Goal: Complete Application Form: Complete application form

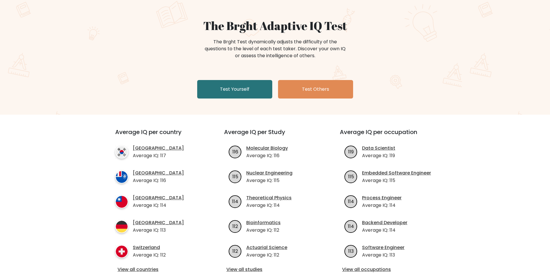
scroll to position [58, 0]
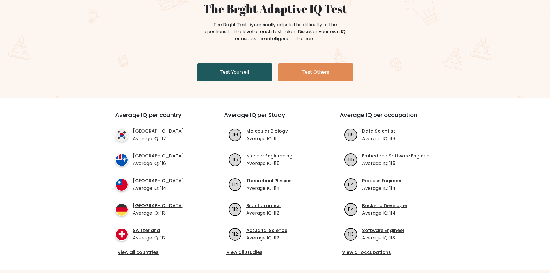
click at [258, 77] on link "Test Yourself" at bounding box center [234, 72] width 75 height 18
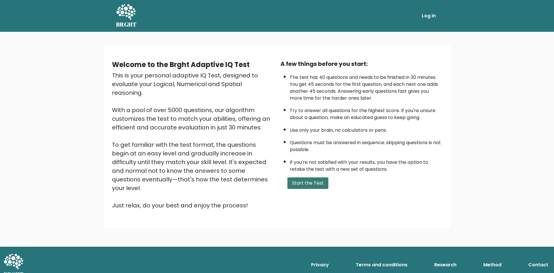
click at [308, 182] on button "Start the Test" at bounding box center [308, 183] width 41 height 12
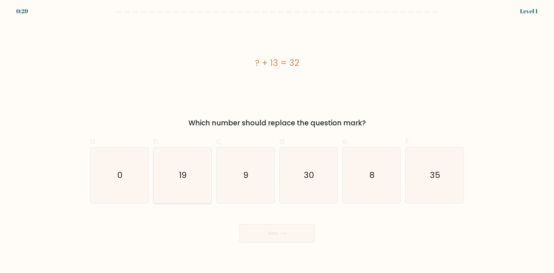
click at [184, 181] on icon "19" at bounding box center [182, 175] width 56 height 56
click at [277, 140] on input "b. 19" at bounding box center [277, 139] width 0 height 4
radio input "true"
click at [302, 236] on button "Next" at bounding box center [277, 233] width 75 height 18
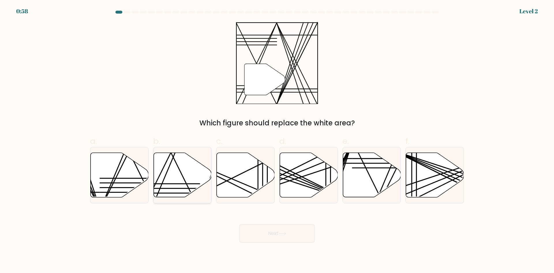
click at [199, 171] on icon at bounding box center [183, 175] width 58 height 44
click at [277, 140] on input "b." at bounding box center [277, 139] width 0 height 4
radio input "true"
click at [286, 230] on button "Next" at bounding box center [277, 233] width 75 height 18
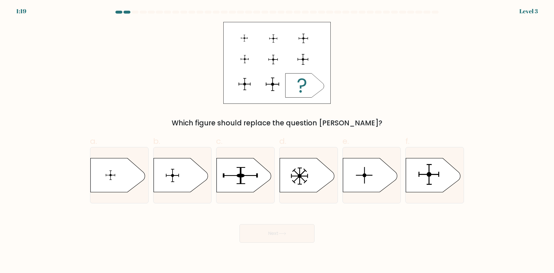
click at [215, 240] on div "Next" at bounding box center [277, 226] width 381 height 32
click at [429, 181] on rect at bounding box center [429, 174] width 1 height 20
click at [277, 140] on input "f." at bounding box center [277, 139] width 0 height 4
radio input "true"
click at [273, 232] on button "Next" at bounding box center [277, 233] width 75 height 18
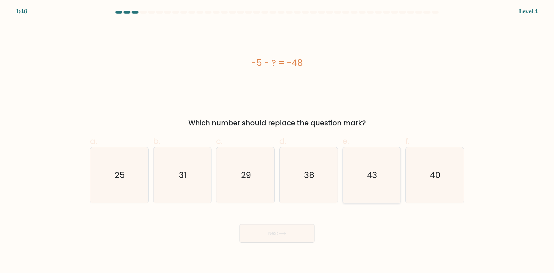
click at [376, 179] on text "43" at bounding box center [372, 175] width 10 height 12
click at [277, 140] on input "e. 43" at bounding box center [277, 139] width 0 height 4
radio input "true"
click at [297, 232] on button "Next" at bounding box center [277, 233] width 75 height 18
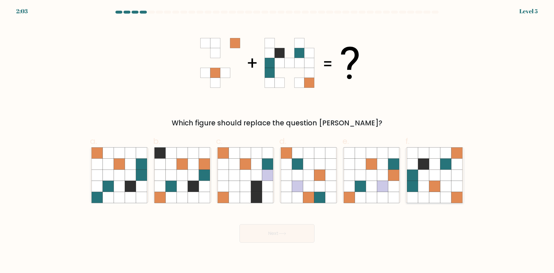
click at [434, 185] on icon at bounding box center [434, 186] width 11 height 11
click at [277, 140] on input "f." at bounding box center [277, 139] width 0 height 4
radio input "true"
click at [302, 230] on button "Next" at bounding box center [277, 233] width 75 height 18
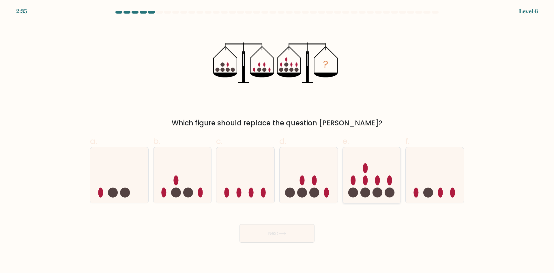
click at [370, 175] on icon at bounding box center [372, 175] width 58 height 48
click at [277, 140] on input "e." at bounding box center [277, 139] width 0 height 4
radio input "true"
click at [301, 232] on button "Next" at bounding box center [277, 233] width 75 height 18
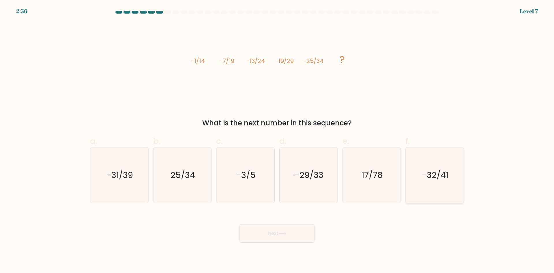
click at [449, 170] on icon "-32/41" at bounding box center [435, 175] width 56 height 56
click at [277, 140] on input "f. -32/41" at bounding box center [277, 139] width 0 height 4
radio input "true"
click at [286, 230] on button "Next" at bounding box center [277, 233] width 75 height 18
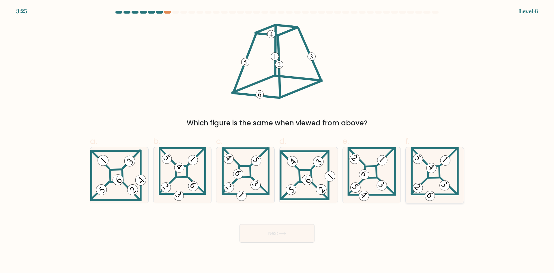
click at [429, 170] on 851 at bounding box center [432, 168] width 14 height 14
click at [277, 140] on input "f." at bounding box center [277, 139] width 0 height 4
radio input "true"
click at [277, 234] on button "Next" at bounding box center [277, 233] width 75 height 18
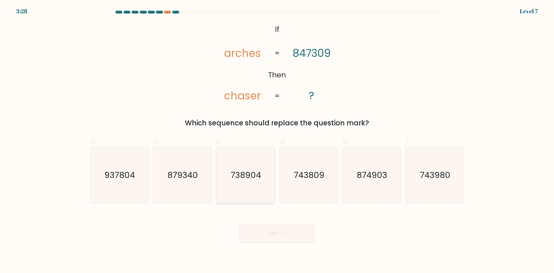
click at [254, 186] on icon "738904" at bounding box center [246, 175] width 56 height 56
click at [277, 140] on input "c. 738904" at bounding box center [277, 139] width 0 height 4
radio input "true"
click at [286, 232] on icon at bounding box center [283, 233] width 8 height 3
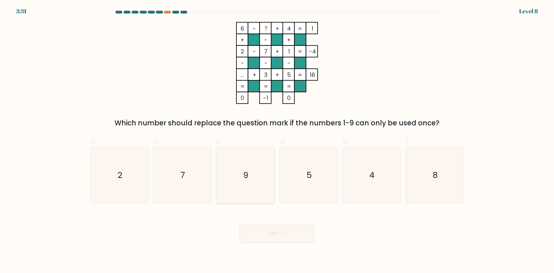
click at [252, 175] on icon "9" at bounding box center [246, 175] width 56 height 56
click at [277, 140] on input "c. 9" at bounding box center [277, 139] width 0 height 4
radio input "true"
click at [279, 230] on button "Next" at bounding box center [277, 233] width 75 height 18
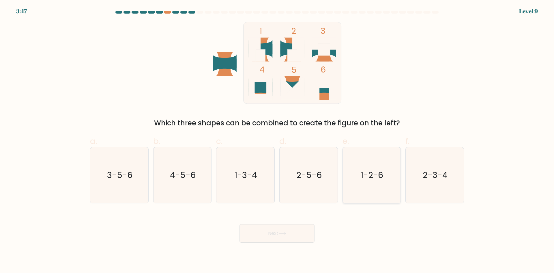
click at [369, 165] on icon "1-2-6" at bounding box center [372, 175] width 56 height 56
click at [277, 140] on input "e. 1-2-6" at bounding box center [277, 139] width 0 height 4
radio input "true"
click at [294, 225] on button "Next" at bounding box center [277, 233] width 75 height 18
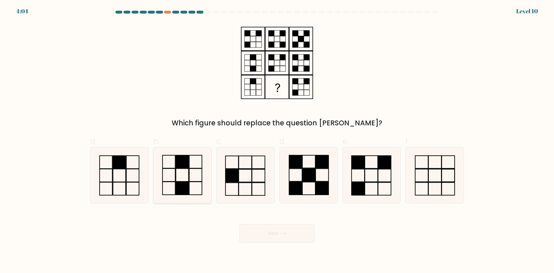
click at [193, 177] on icon at bounding box center [182, 175] width 56 height 56
click at [277, 140] on input "b." at bounding box center [277, 139] width 0 height 4
radio input "true"
click at [286, 230] on button "Next" at bounding box center [277, 233] width 75 height 18
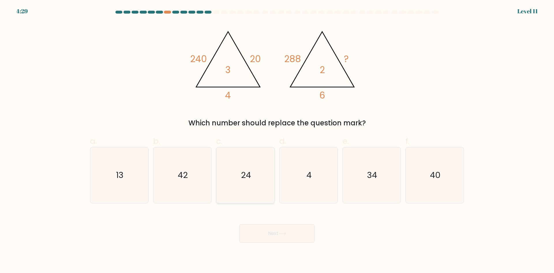
click at [244, 171] on text "24" at bounding box center [246, 175] width 10 height 12
click at [277, 140] on input "c. 24" at bounding box center [277, 139] width 0 height 4
radio input "true"
click at [280, 241] on button "Next" at bounding box center [277, 233] width 75 height 18
click at [284, 232] on icon at bounding box center [283, 233] width 8 height 3
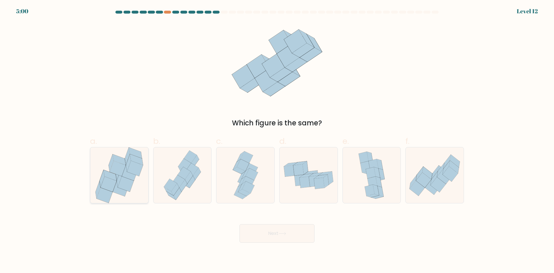
click at [126, 185] on icon at bounding box center [126, 183] width 16 height 15
click at [277, 140] on input "a." at bounding box center [277, 139] width 0 height 4
radio input "true"
click at [303, 233] on button "Next" at bounding box center [277, 233] width 75 height 18
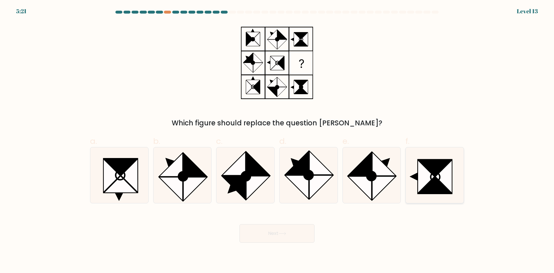
click at [424, 176] on icon at bounding box center [426, 176] width 17 height 33
click at [277, 140] on input "f." at bounding box center [277, 139] width 0 height 4
radio input "true"
click at [296, 229] on button "Next" at bounding box center [277, 233] width 75 height 18
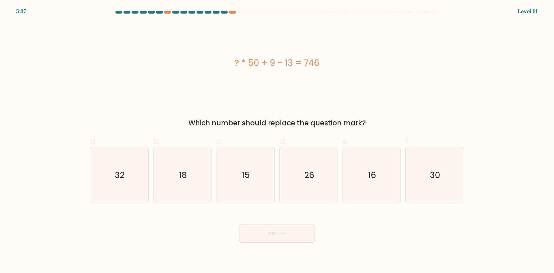
drag, startPoint x: 270, startPoint y: 248, endPoint x: 270, endPoint y: 243, distance: 4.3
click at [270, 247] on body "5:17 Level 11" at bounding box center [277, 136] width 554 height 273
drag, startPoint x: 251, startPoint y: 166, endPoint x: 267, endPoint y: 205, distance: 42.5
click at [251, 166] on icon "15" at bounding box center [246, 175] width 56 height 56
click at [277, 140] on input "c. 15" at bounding box center [277, 139] width 0 height 4
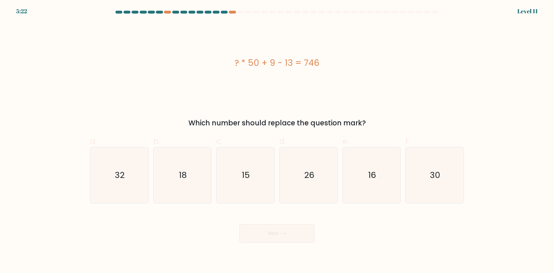
radio input "true"
click at [278, 227] on button "Next" at bounding box center [277, 233] width 75 height 18
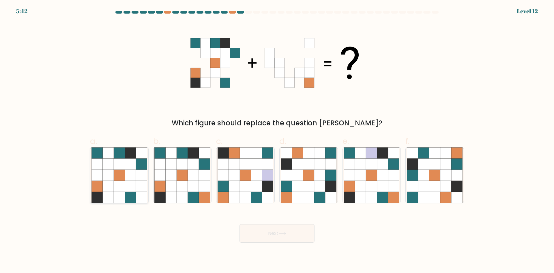
click at [117, 185] on icon at bounding box center [119, 186] width 11 height 11
click at [277, 140] on input "a." at bounding box center [277, 139] width 0 height 4
radio input "true"
click at [304, 231] on button "Next" at bounding box center [277, 233] width 75 height 18
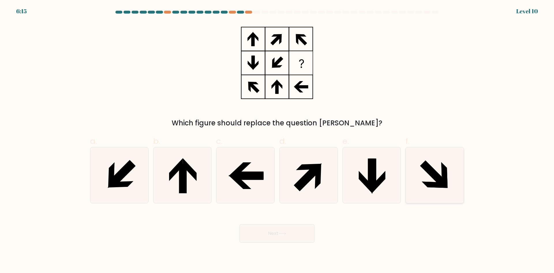
click at [437, 176] on icon at bounding box center [433, 173] width 26 height 26
click at [277, 140] on input "f." at bounding box center [277, 139] width 0 height 4
radio input "true"
click at [286, 232] on icon at bounding box center [283, 233] width 8 height 3
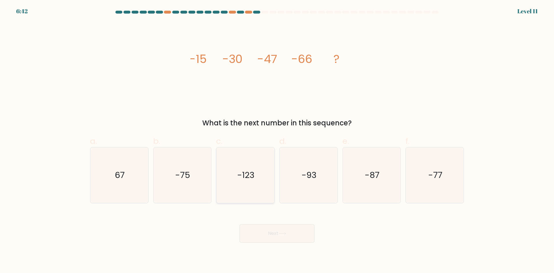
click at [247, 187] on icon "-123" at bounding box center [246, 175] width 56 height 56
click at [277, 140] on input "c. -123" at bounding box center [277, 139] width 0 height 4
radio input "true"
click at [284, 228] on button "Next" at bounding box center [277, 233] width 75 height 18
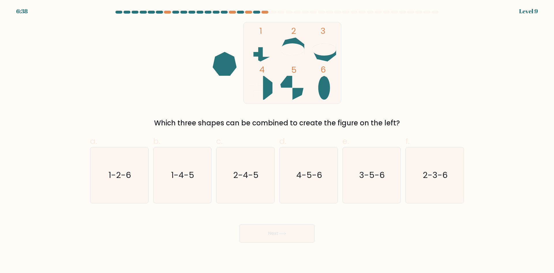
click at [287, 230] on button "Next" at bounding box center [277, 233] width 75 height 18
drag, startPoint x: 407, startPoint y: 182, endPoint x: 410, endPoint y: 182, distance: 3.5
click at [408, 182] on div "a. 1-2-6 b. 1-4-5 c. 2-4-5 d. 4-5-6" at bounding box center [277, 166] width 379 height 73
click at [431, 186] on icon "2-3-6" at bounding box center [435, 175] width 56 height 56
click at [281, 237] on button "Next" at bounding box center [277, 233] width 75 height 18
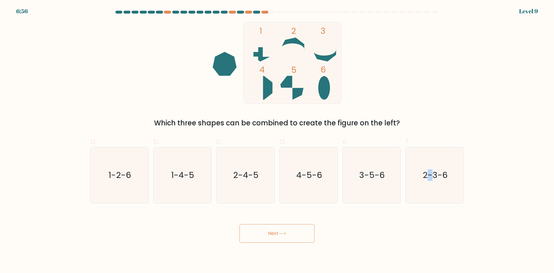
click at [271, 228] on button "Next" at bounding box center [277, 233] width 75 height 18
click at [440, 160] on icon "2-3-6" at bounding box center [435, 175] width 56 height 56
click at [277, 140] on input "f. 2-3-6" at bounding box center [277, 139] width 0 height 4
radio input "true"
click at [286, 237] on button "Next" at bounding box center [277, 233] width 75 height 18
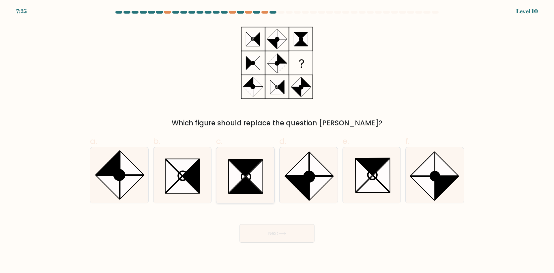
click at [245, 178] on icon at bounding box center [245, 185] width 33 height 17
click at [277, 140] on input "c." at bounding box center [277, 139] width 0 height 4
radio input "true"
click at [289, 237] on button "Next" at bounding box center [277, 233] width 75 height 18
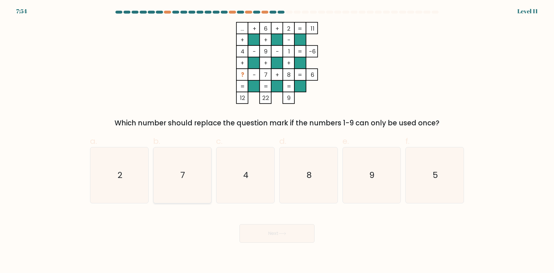
click at [191, 163] on icon "7" at bounding box center [182, 175] width 56 height 56
click at [277, 140] on input "b. 7" at bounding box center [277, 139] width 0 height 4
radio input "true"
click at [275, 231] on button "Next" at bounding box center [277, 233] width 75 height 18
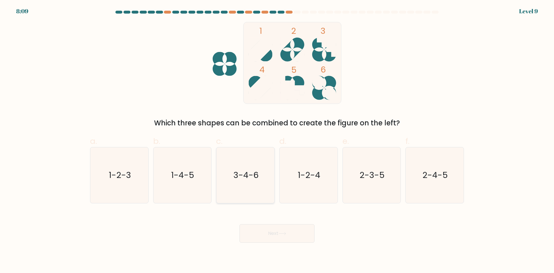
click at [254, 165] on icon "3-4-6" at bounding box center [246, 175] width 56 height 56
click at [277, 140] on input "c. 3-4-6" at bounding box center [277, 139] width 0 height 4
radio input "true"
click at [291, 236] on button "Next" at bounding box center [277, 233] width 75 height 18
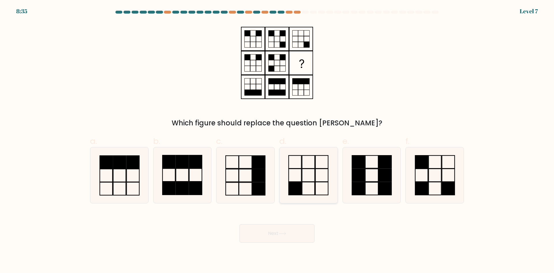
click at [318, 179] on icon at bounding box center [309, 175] width 56 height 56
click at [277, 140] on input "d." at bounding box center [277, 139] width 0 height 4
radio input "true"
click at [286, 236] on button "Next" at bounding box center [277, 233] width 75 height 18
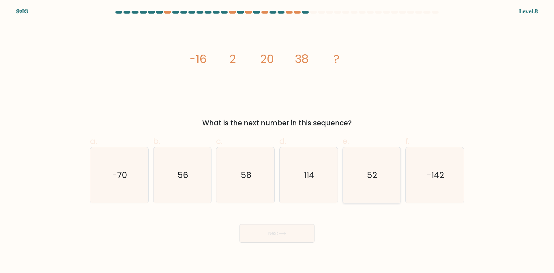
click at [371, 177] on text "52" at bounding box center [372, 175] width 10 height 12
click at [277, 140] on input "e. 52" at bounding box center [277, 139] width 0 height 4
radio input "true"
click at [274, 228] on button "Next" at bounding box center [277, 233] width 75 height 18
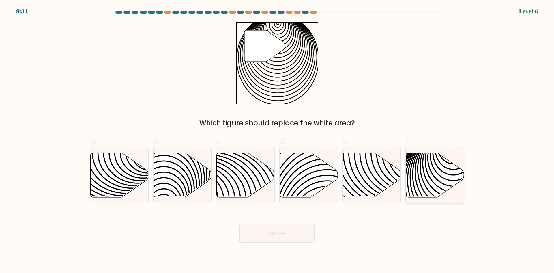
click at [432, 172] on icon at bounding box center [453, 200] width 117 height 117
click at [277, 140] on input "f." at bounding box center [277, 139] width 0 height 4
radio input "true"
click at [301, 234] on button "Next" at bounding box center [277, 233] width 75 height 18
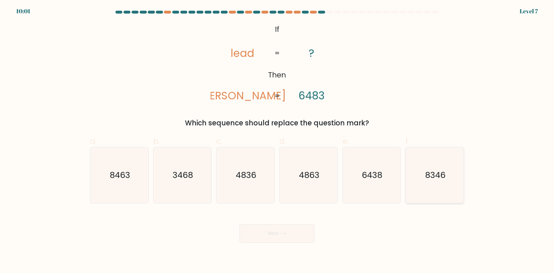
click at [448, 184] on icon "8346" at bounding box center [435, 175] width 56 height 56
click at [277, 140] on input "f. 8346" at bounding box center [277, 139] width 0 height 4
radio input "true"
click at [294, 237] on button "Next" at bounding box center [277, 233] width 75 height 18
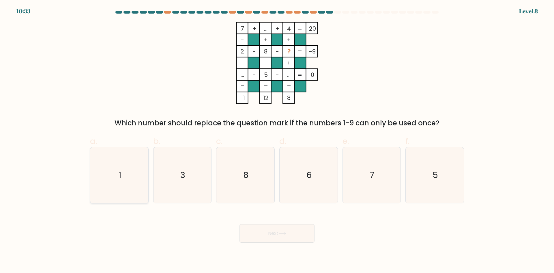
click at [130, 171] on icon "1" at bounding box center [120, 175] width 56 height 56
click at [277, 140] on input "a. 1" at bounding box center [277, 139] width 0 height 4
radio input "true"
click at [282, 232] on icon at bounding box center [283, 233] width 8 height 3
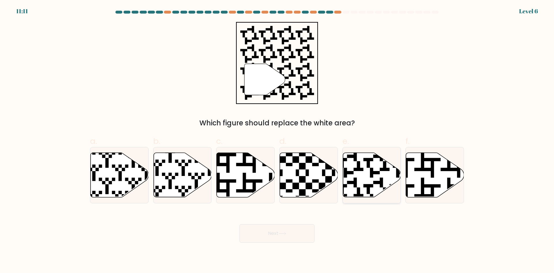
click at [361, 175] on icon at bounding box center [372, 175] width 58 height 44
click at [277, 140] on input "e." at bounding box center [277, 139] width 0 height 4
radio input "true"
click at [282, 234] on icon at bounding box center [283, 233] width 8 height 3
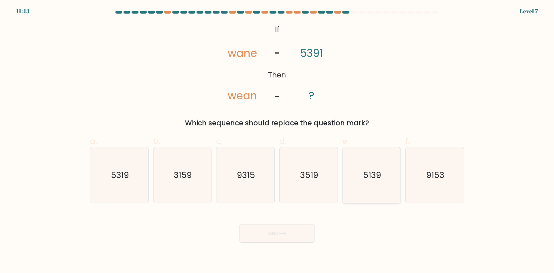
click at [374, 183] on icon "5139" at bounding box center [372, 175] width 56 height 56
click at [277, 140] on input "e. 5139" at bounding box center [277, 139] width 0 height 4
radio input "true"
click at [277, 232] on button "Next" at bounding box center [277, 233] width 75 height 18
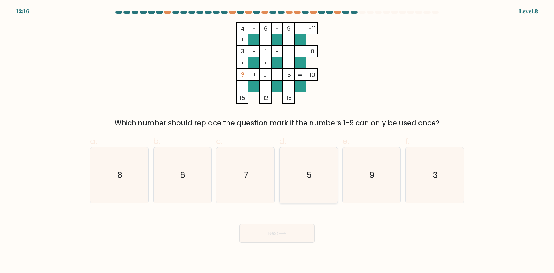
click at [303, 166] on icon "5" at bounding box center [309, 175] width 56 height 56
click at [277, 140] on input "d. 5" at bounding box center [277, 139] width 0 height 4
radio input "true"
click at [280, 234] on icon at bounding box center [283, 233] width 8 height 3
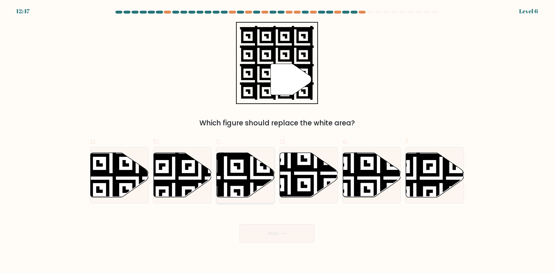
click at [256, 173] on icon at bounding box center [225, 151] width 105 height 105
click at [277, 140] on input "c." at bounding box center [277, 139] width 0 height 4
radio input "true"
click at [271, 231] on button "Next" at bounding box center [277, 233] width 75 height 18
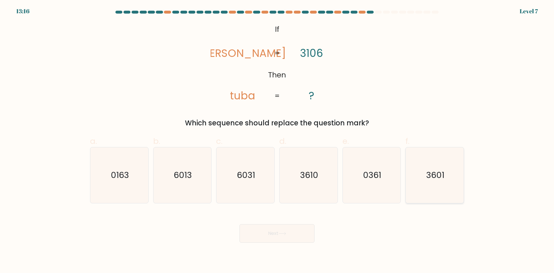
click at [411, 179] on icon "3601" at bounding box center [435, 175] width 56 height 56
click at [277, 140] on input "f. 3601" at bounding box center [277, 139] width 0 height 4
radio input "true"
click at [286, 232] on icon at bounding box center [283, 233] width 8 height 3
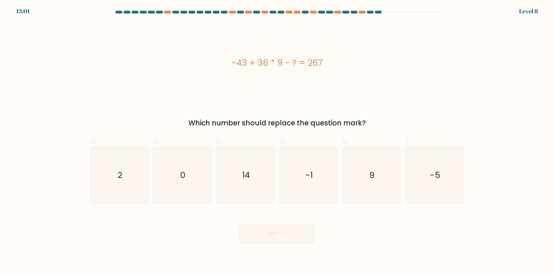
click at [267, 111] on div "-43 + 36 * 9 - ? = 267 Which number should replace the question mark?" at bounding box center [277, 75] width 381 height 106
click at [253, 180] on icon "14" at bounding box center [246, 175] width 56 height 56
click at [277, 140] on input "c. 14" at bounding box center [277, 139] width 0 height 4
radio input "true"
click at [276, 233] on button "Next" at bounding box center [277, 233] width 75 height 18
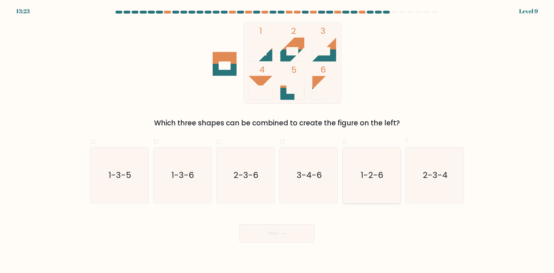
click at [376, 174] on text "1-2-6" at bounding box center [372, 175] width 23 height 12
click at [277, 140] on input "e. 1-2-6" at bounding box center [277, 139] width 0 height 4
radio input "true"
click at [259, 237] on button "Next" at bounding box center [277, 233] width 75 height 18
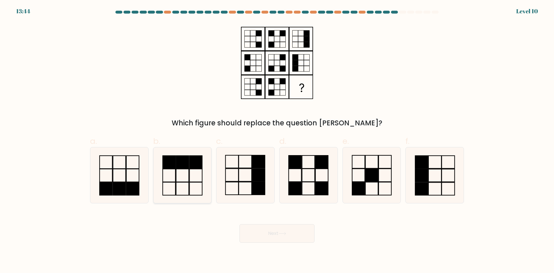
click at [176, 180] on rect at bounding box center [182, 175] width 13 height 13
click at [277, 140] on input "b." at bounding box center [277, 139] width 0 height 4
radio input "true"
click at [283, 229] on button "Next" at bounding box center [277, 233] width 75 height 18
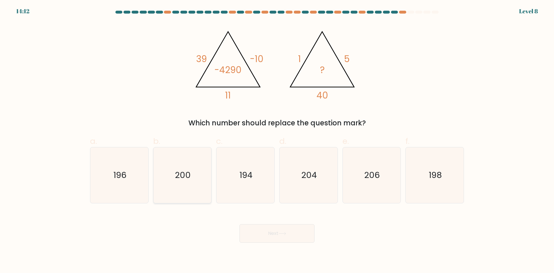
click at [181, 171] on text "200" at bounding box center [183, 175] width 16 height 12
click at [277, 140] on input "b. 200" at bounding box center [277, 139] width 0 height 4
radio input "true"
click at [270, 234] on button "Next" at bounding box center [277, 233] width 75 height 18
click at [273, 234] on button "Next" at bounding box center [277, 233] width 75 height 18
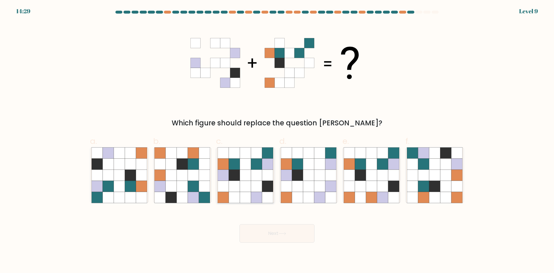
click at [238, 176] on icon at bounding box center [234, 174] width 11 height 11
click at [277, 140] on input "c." at bounding box center [277, 139] width 0 height 4
radio input "true"
click at [280, 231] on button "Next" at bounding box center [277, 233] width 75 height 18
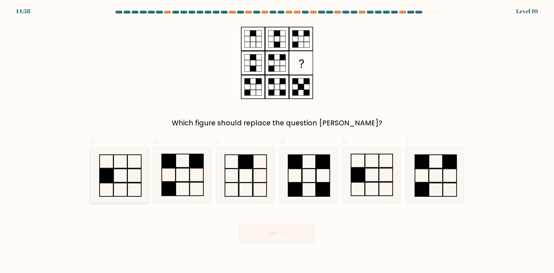
click at [130, 168] on rect at bounding box center [135, 160] width 14 height 13
click at [277, 140] on input "a." at bounding box center [277, 139] width 0 height 4
radio input "true"
click at [272, 234] on button "Next" at bounding box center [277, 233] width 75 height 18
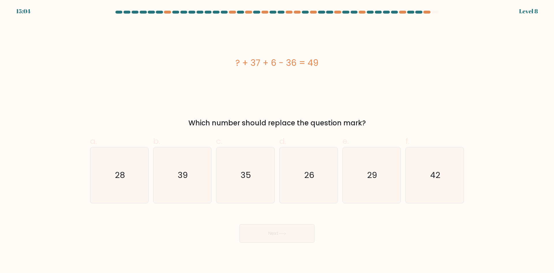
drag, startPoint x: 344, startPoint y: 84, endPoint x: 354, endPoint y: 104, distance: 22.5
click at [344, 84] on div "? + 37 + 6 - 36 = 49" at bounding box center [277, 63] width 374 height 82
click at [439, 183] on icon "42" at bounding box center [435, 175] width 56 height 56
click at [277, 140] on input "f. 42" at bounding box center [277, 139] width 0 height 4
radio input "true"
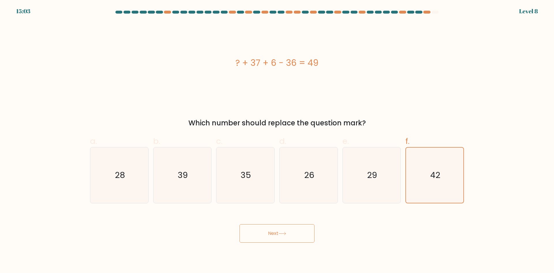
click at [286, 228] on button "Next" at bounding box center [277, 233] width 75 height 18
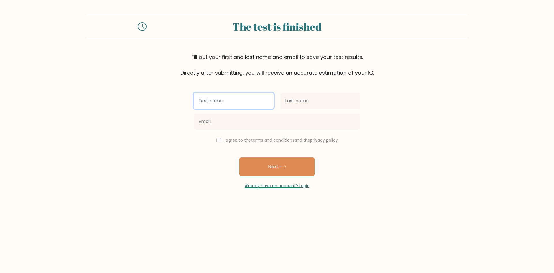
click at [226, 103] on input "text" at bounding box center [234, 101] width 80 height 16
type input "[PERSON_NAME]"
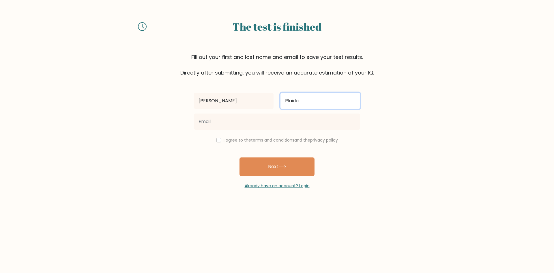
type input "Plaida"
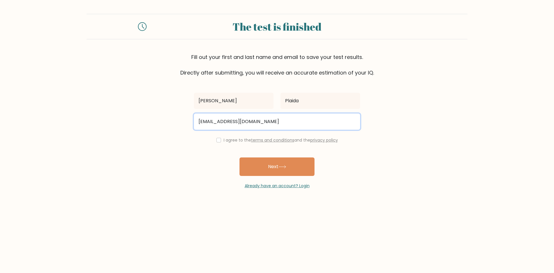
type input "[EMAIL_ADDRESS][DOMAIN_NAME]"
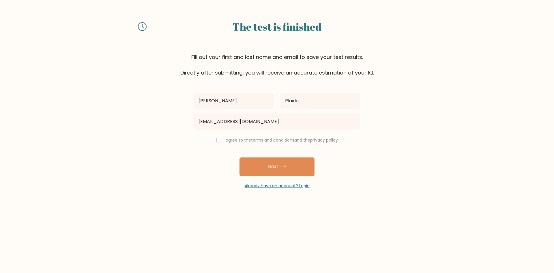
click at [215, 140] on div "I agree to the terms and conditions and the privacy policy" at bounding box center [277, 140] width 173 height 7
click at [221, 141] on div "I agree to the terms and conditions and the privacy policy" at bounding box center [277, 140] width 173 height 7
click at [219, 140] on input "checkbox" at bounding box center [219, 140] width 5 height 5
checkbox input "true"
click at [257, 166] on button "Next" at bounding box center [277, 166] width 75 height 18
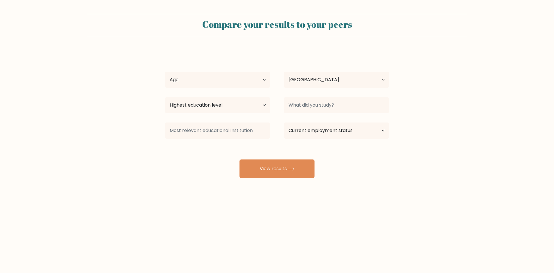
select select "US"
click at [228, 77] on select "Age Under [DEMOGRAPHIC_DATA] [DEMOGRAPHIC_DATA] [DEMOGRAPHIC_DATA] [DEMOGRAPHIC…" at bounding box center [217, 80] width 105 height 16
select select "25_34"
click at [165, 72] on select "Age Under [DEMOGRAPHIC_DATA] [DEMOGRAPHIC_DATA] [DEMOGRAPHIC_DATA] [DEMOGRAPHIC…" at bounding box center [217, 80] width 105 height 16
click at [211, 104] on select "Highest education level No schooling Primary Lower Secondary Upper Secondary Oc…" at bounding box center [217, 105] width 105 height 16
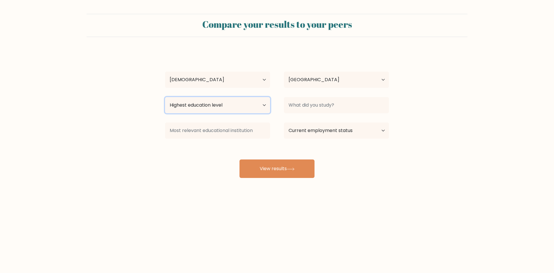
select select "bachelors_degree"
click at [165, 97] on select "Highest education level No schooling Primary Lower Secondary Upper Secondary Oc…" at bounding box center [217, 105] width 105 height 16
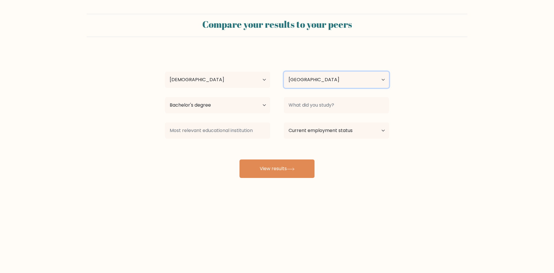
click at [316, 78] on select "Country Afghanistan Albania Algeria American Samoa Andorra Angola Anguilla Anta…" at bounding box center [336, 80] width 105 height 16
select select "PH"
click at [284, 72] on select "Country Afghanistan Albania Algeria American Samoa Andorra Angola Anguilla Anta…" at bounding box center [336, 80] width 105 height 16
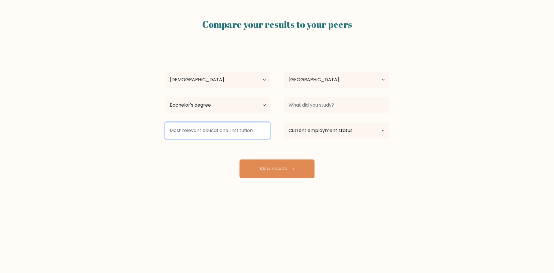
click at [249, 134] on input at bounding box center [217, 130] width 105 height 16
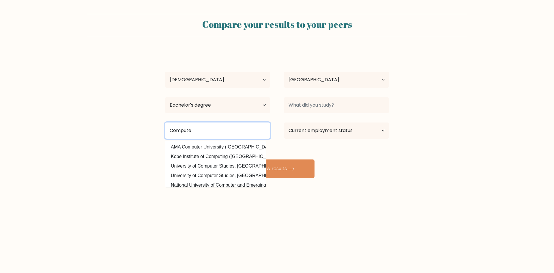
type input "Computer"
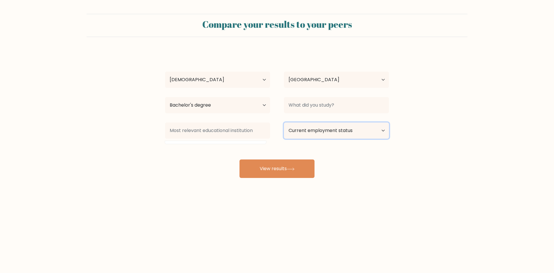
click at [306, 130] on select "Current employment status Employed Student Retired Other / prefer not to answer" at bounding box center [336, 130] width 105 height 16
select select "other"
click at [284, 122] on select "Current employment status Employed Student Retired Other / prefer not to answer" at bounding box center [336, 130] width 105 height 16
click at [281, 168] on button "View results" at bounding box center [277, 168] width 75 height 18
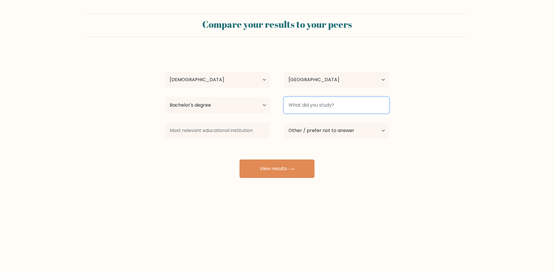
click at [312, 108] on input at bounding box center [336, 105] width 105 height 16
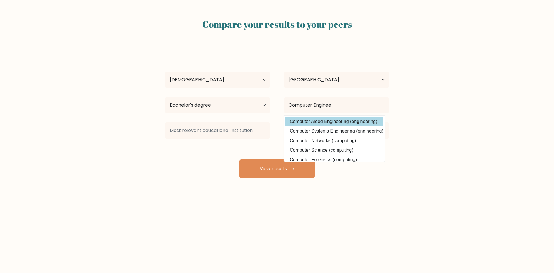
click at [339, 121] on option "Computer Aided Engineering (engineering)" at bounding box center [335, 121] width 98 height 9
type input "Computer Aided Engineering"
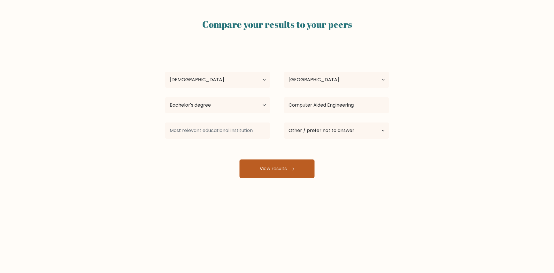
click at [286, 164] on button "View results" at bounding box center [277, 168] width 75 height 18
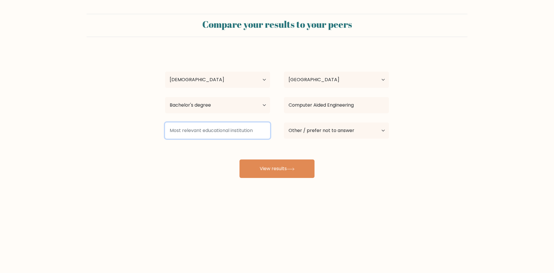
click at [242, 130] on input at bounding box center [217, 130] width 105 height 16
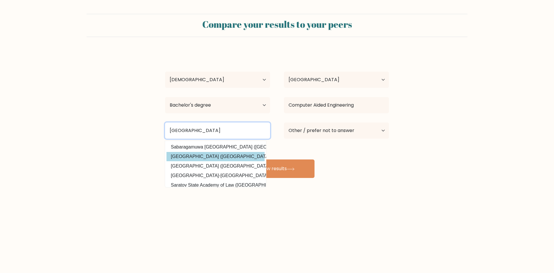
type input "university of La Sa"
click at [224, 154] on div "Daniel Plaida Age Under 18 years old 18-24 years old 25-34 years old 35-44 year…" at bounding box center [277, 114] width 231 height 127
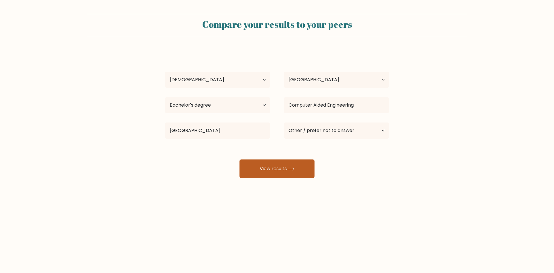
click at [295, 170] on icon at bounding box center [291, 168] width 8 height 3
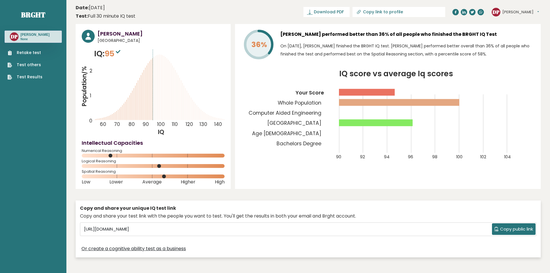
click at [515, 11] on button "[PERSON_NAME]" at bounding box center [520, 12] width 37 height 6
click at [510, 46] on link "Logout" at bounding box center [517, 45] width 29 height 8
